Goal: Task Accomplishment & Management: Manage account settings

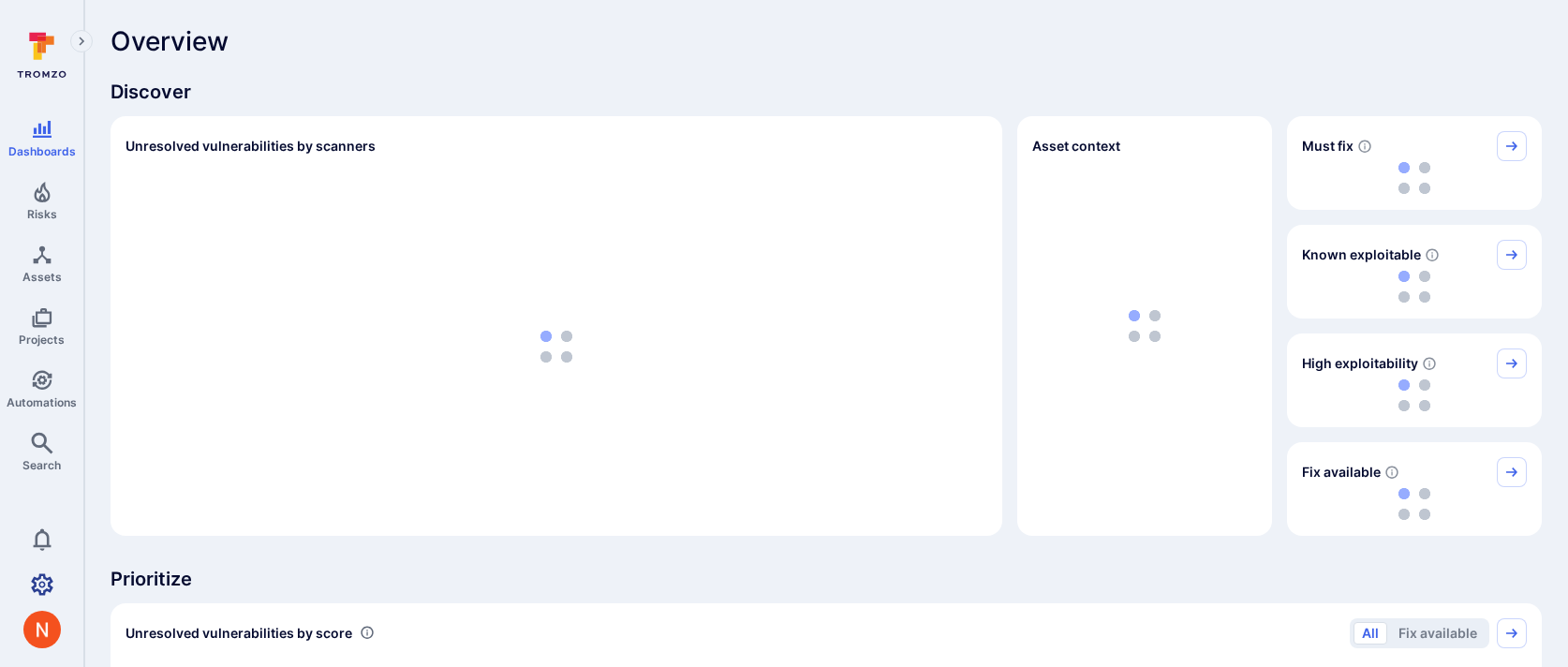
click at [33, 573] on icon "Settings" at bounding box center [42, 584] width 23 height 23
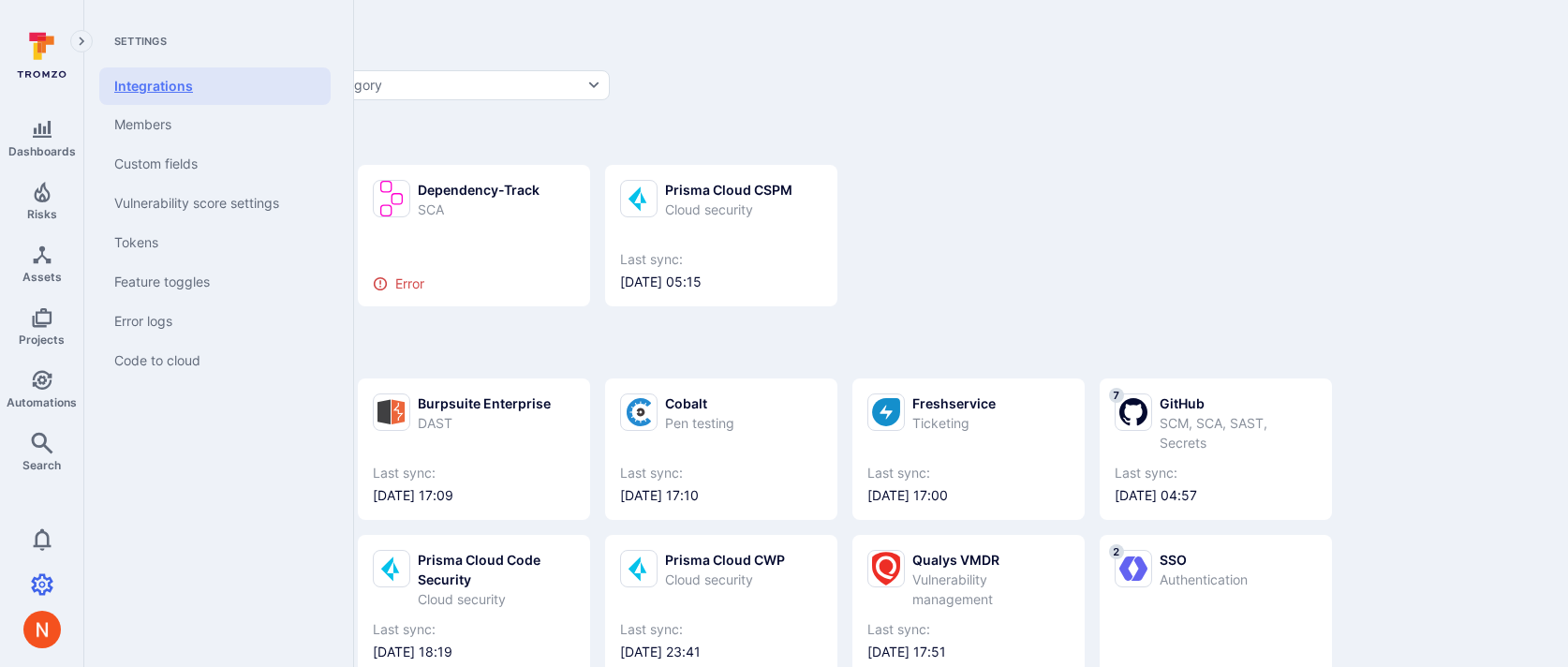
click at [162, 92] on link "Integrations" at bounding box center [215, 86] width 232 height 38
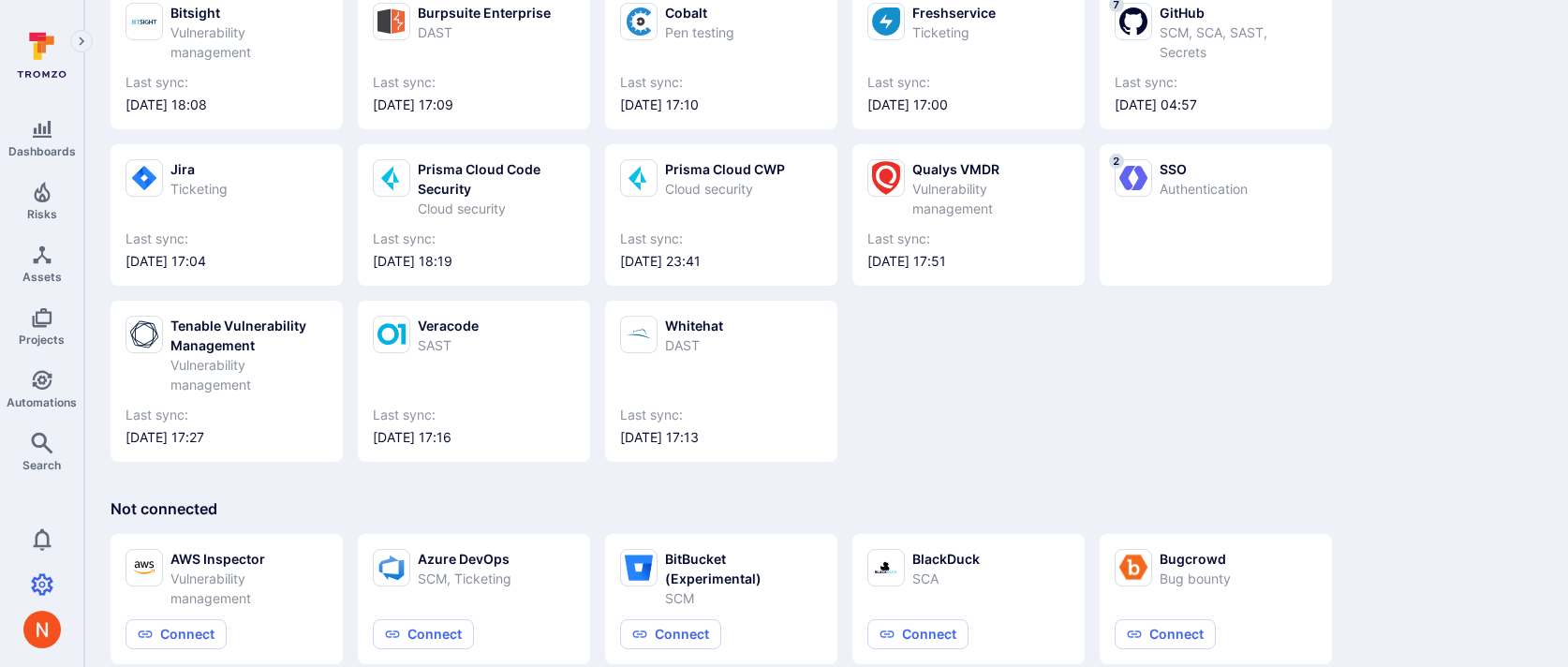
scroll to position [410, 0]
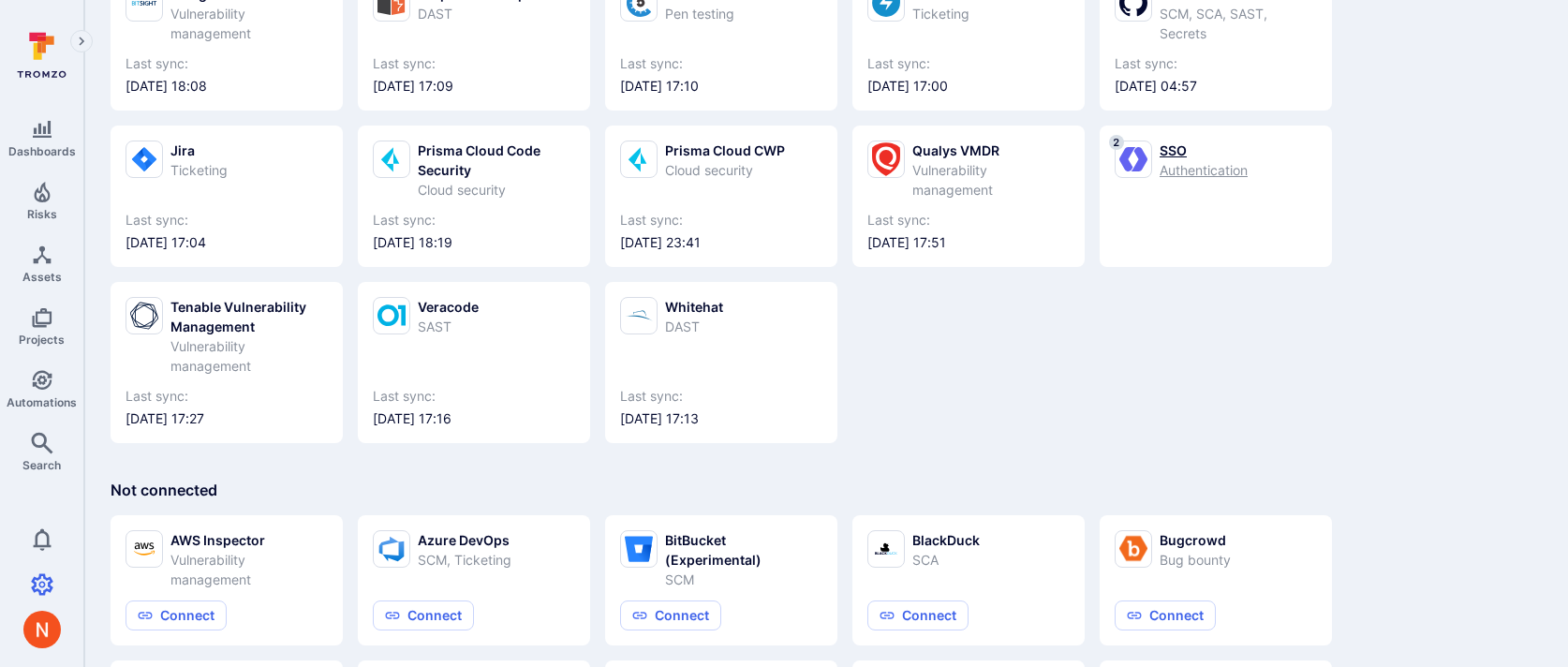
click at [1213, 156] on div "SSO" at bounding box center [1204, 150] width 88 height 20
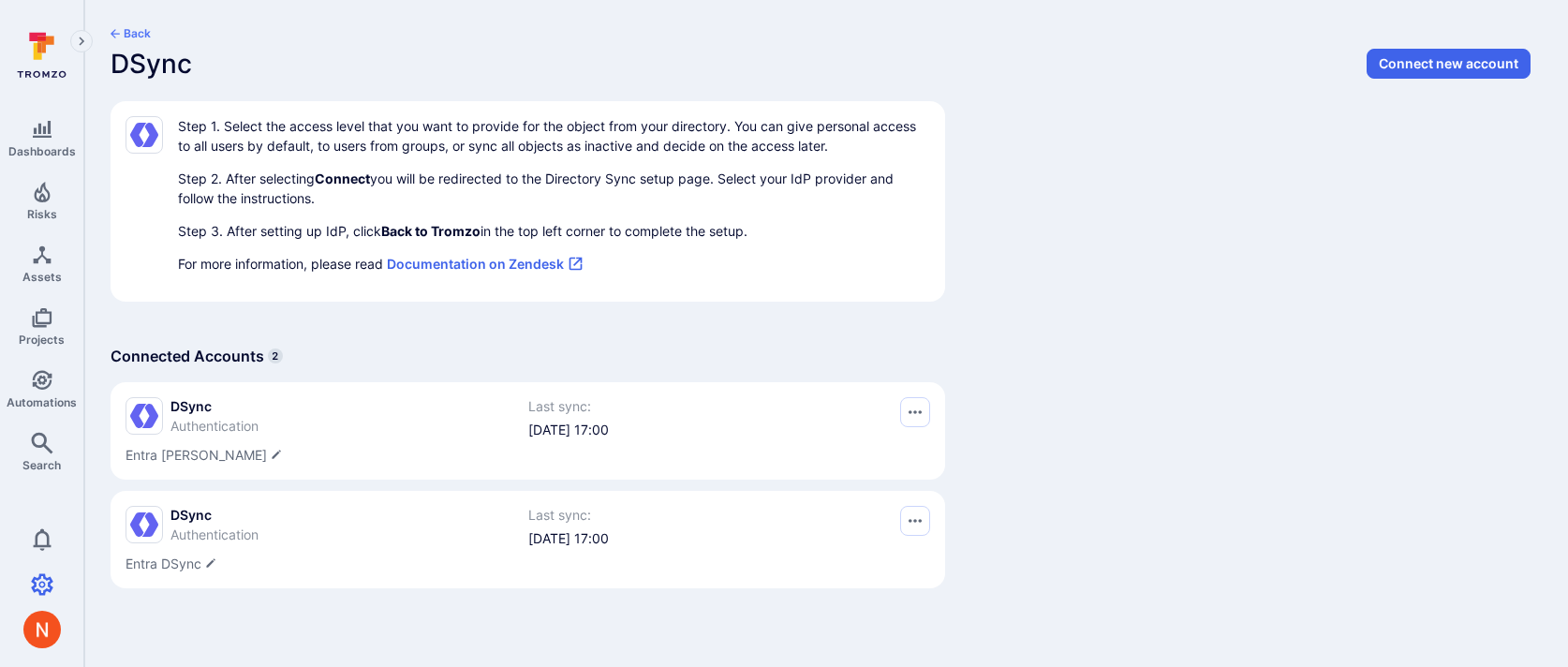
click at [752, 13] on div "Back DSync Connect new account .logo-dsync_svg__st0{fill:#6363f1} Step 1. Selec…" at bounding box center [826, 312] width 1484 height 626
click at [43, 327] on link "Projects" at bounding box center [41, 326] width 83 height 55
